Goal: Navigation & Orientation: Find specific page/section

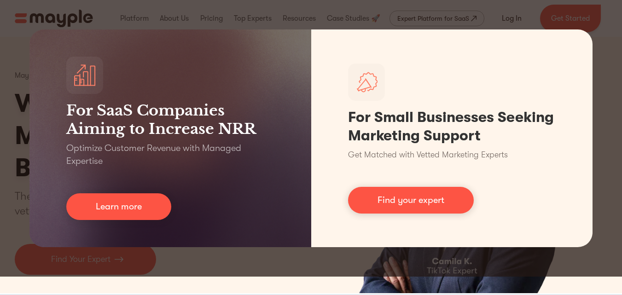
drag, startPoint x: 594, startPoint y: 4, endPoint x: 584, endPoint y: 16, distance: 16.0
click at [595, 4] on div "For SaaS Companies Aiming to Increase NRR Optimize Customer Revenue with Manage…" at bounding box center [311, 138] width 622 height 277
drag, startPoint x: 579, startPoint y: 23, endPoint x: 579, endPoint y: 78, distance: 55.7
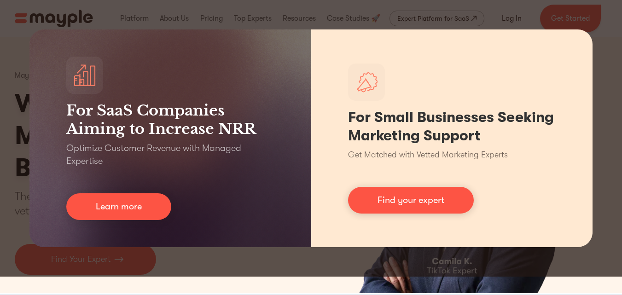
click at [579, 28] on div "For SaaS Companies Aiming to Increase NRR Optimize Customer Revenue with Manage…" at bounding box center [311, 138] width 622 height 277
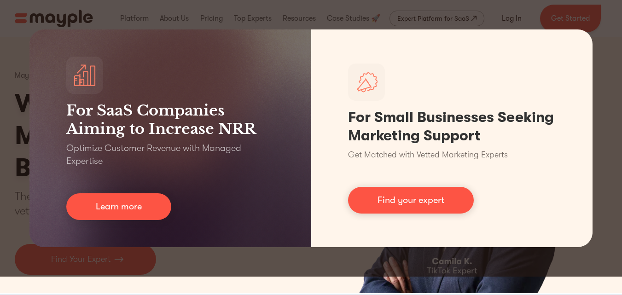
click at [254, 260] on div "For SaaS Companies Aiming to Increase NRR Optimize Customer Revenue with Manage…" at bounding box center [311, 138] width 622 height 277
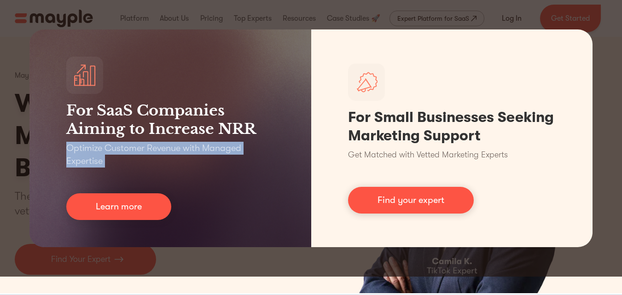
click at [254, 260] on div "For SaaS Companies Aiming to Increase NRR Optimize Customer Revenue with Manage…" at bounding box center [311, 138] width 622 height 277
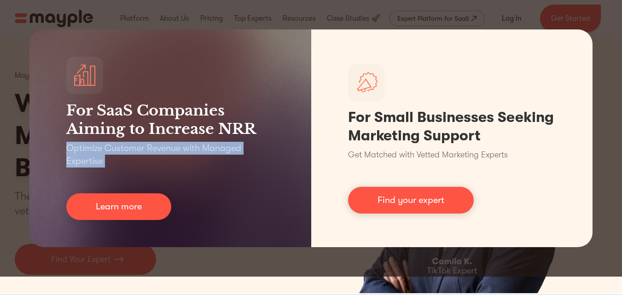
drag, startPoint x: 254, startPoint y: 260, endPoint x: 208, endPoint y: 137, distance: 131.2
click at [248, 245] on div "For SaaS Companies Aiming to Increase NRR Optimize Customer Revenue with Manage…" at bounding box center [311, 138] width 622 height 277
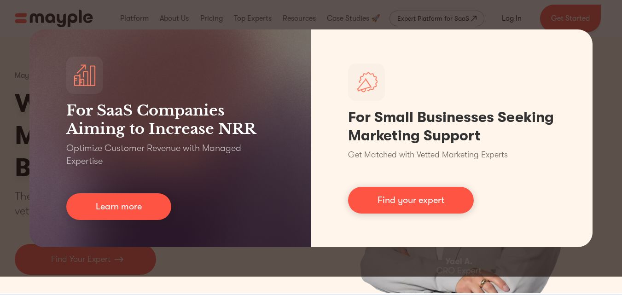
click at [178, 16] on div "For SaaS Companies Aiming to Increase NRR Optimize Customer Revenue with Manage…" at bounding box center [311, 138] width 622 height 277
click at [181, 16] on div "For SaaS Companies Aiming to Increase NRR Optimize Customer Revenue with Manage…" at bounding box center [311, 138] width 622 height 277
click at [183, 16] on div "For SaaS Companies Aiming to Increase NRR Optimize Customer Revenue with Manage…" at bounding box center [311, 138] width 622 height 277
click at [184, 16] on div "For SaaS Companies Aiming to Increase NRR Optimize Customer Revenue with Manage…" at bounding box center [311, 138] width 622 height 277
click at [185, 17] on div "For SaaS Companies Aiming to Increase NRR Optimize Customer Revenue with Manage…" at bounding box center [311, 138] width 622 height 277
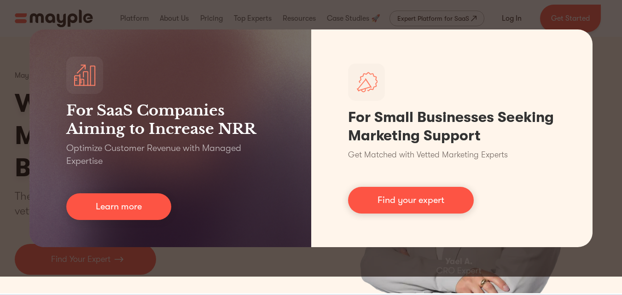
click at [185, 17] on div "For SaaS Companies Aiming to Increase NRR Optimize Customer Revenue with Manage…" at bounding box center [311, 138] width 622 height 277
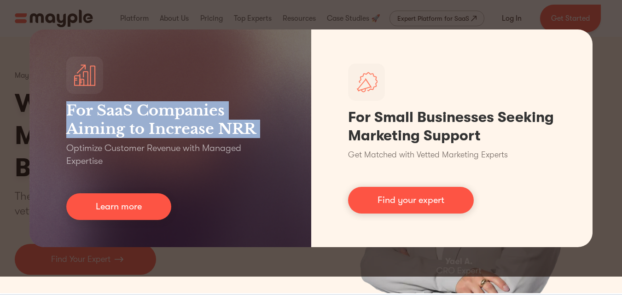
click at [185, 17] on div "For SaaS Companies Aiming to Increase NRR Optimize Customer Revenue with Manage…" at bounding box center [311, 138] width 622 height 277
click at [213, 8] on div "For SaaS Companies Aiming to Increase NRR Optimize Customer Revenue with Manage…" at bounding box center [311, 138] width 622 height 277
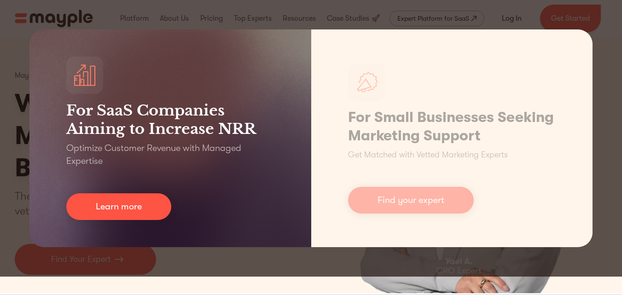
drag, startPoint x: 184, startPoint y: 58, endPoint x: 200, endPoint y: 46, distance: 20.1
click at [187, 58] on div "For SaaS Companies Aiming to Increase NRR Optimize Customer Revenue with Manage…" at bounding box center [170, 138] width 282 height 218
